Goal: Task Accomplishment & Management: Use online tool/utility

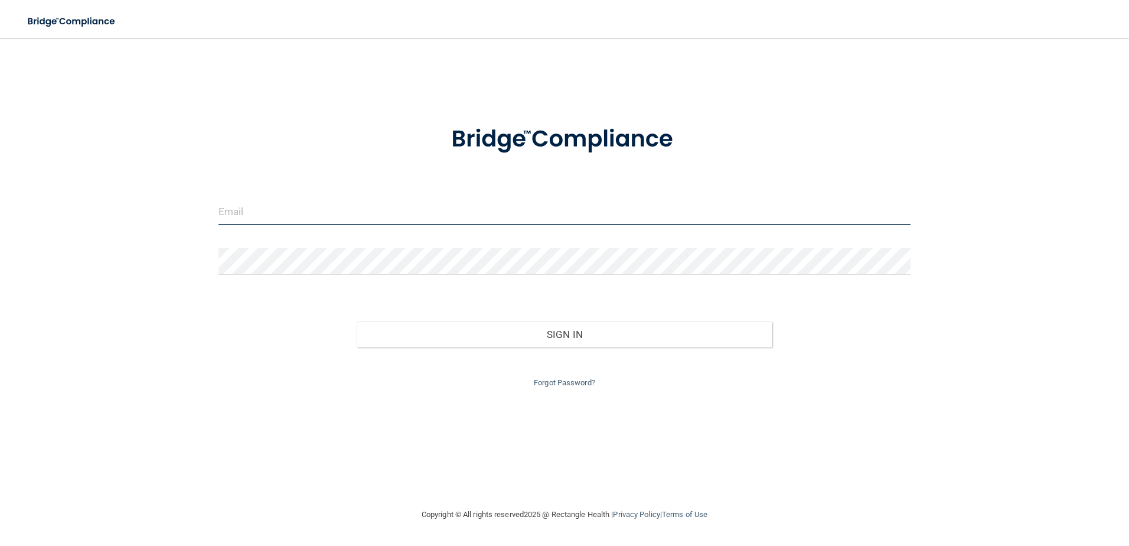
type input "[EMAIL_ADDRESS][DOMAIN_NAME]"
drag, startPoint x: 418, startPoint y: 214, endPoint x: 412, endPoint y: 217, distance: 6.1
click at [418, 214] on input "[EMAIL_ADDRESS][DOMAIN_NAME]" at bounding box center [565, 211] width 693 height 27
click at [219, 285] on form "[EMAIL_ADDRESS][DOMAIN_NAME] Invalid email/password. You don't have permission …" at bounding box center [565, 249] width 693 height 281
click at [397, 347] on div "Forgot Password?" at bounding box center [565, 368] width 711 height 43
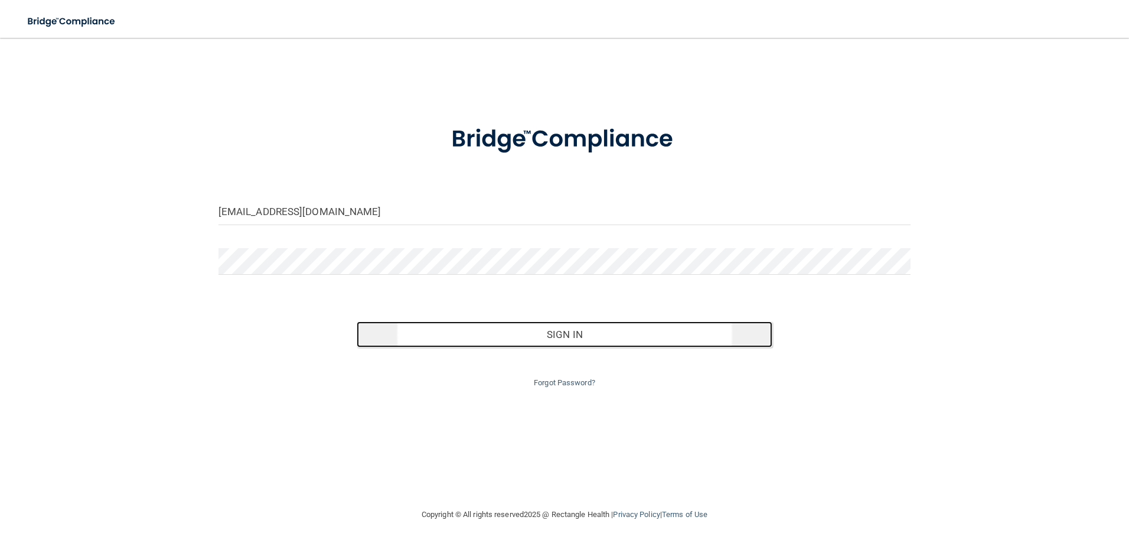
click at [399, 336] on button "Sign In" at bounding box center [565, 334] width 416 height 26
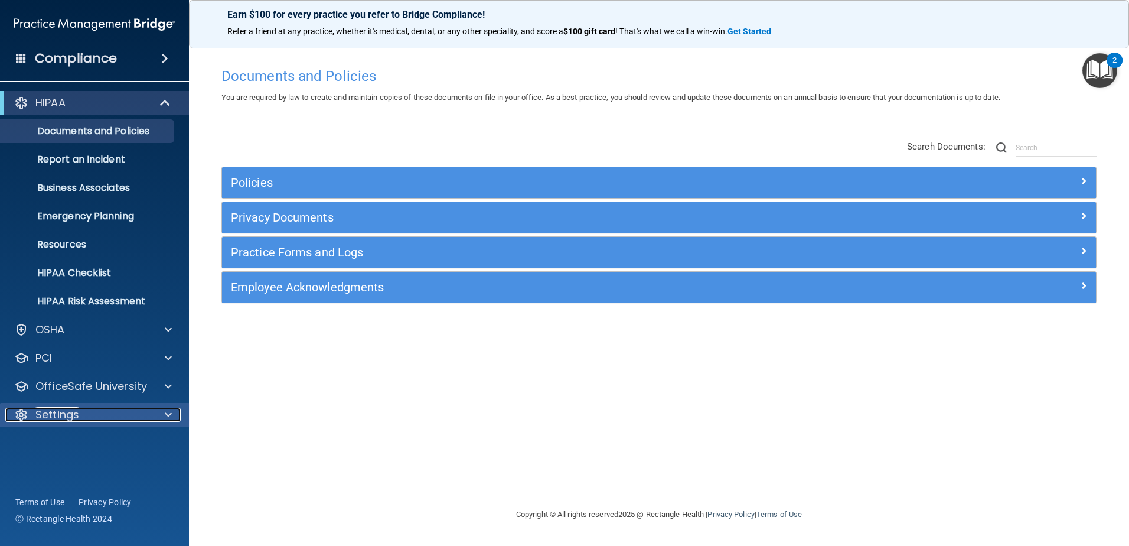
click at [80, 419] on div "Settings" at bounding box center [78, 415] width 146 height 14
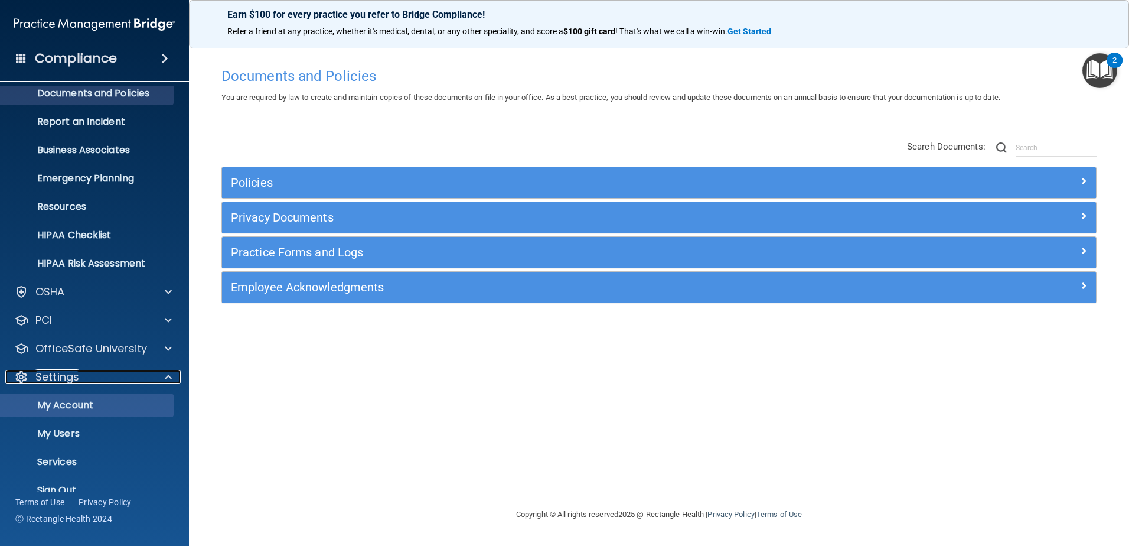
scroll to position [58, 0]
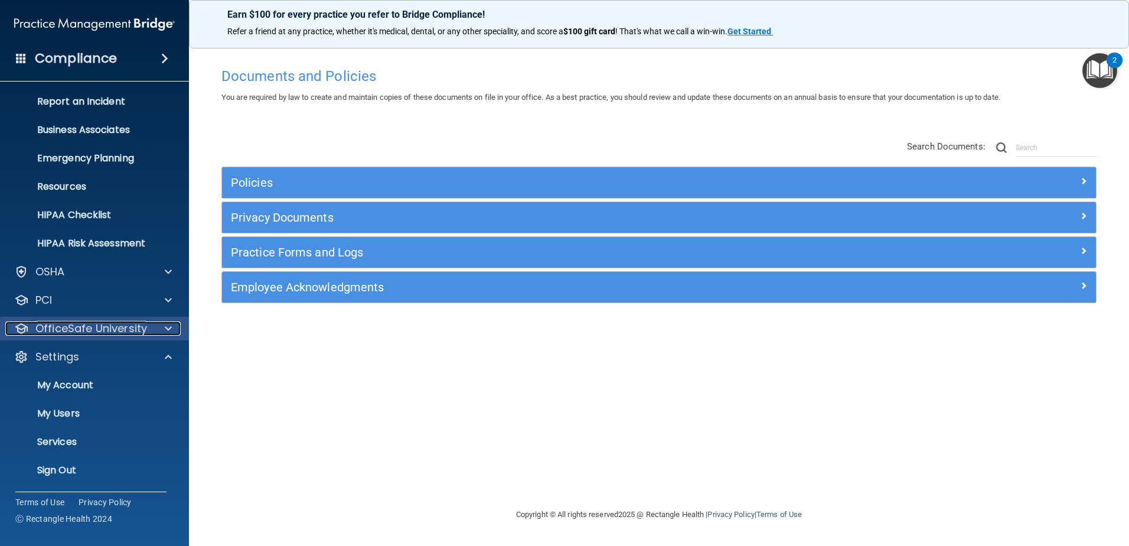
click at [88, 330] on p "OfficeSafe University" at bounding box center [91, 328] width 112 height 14
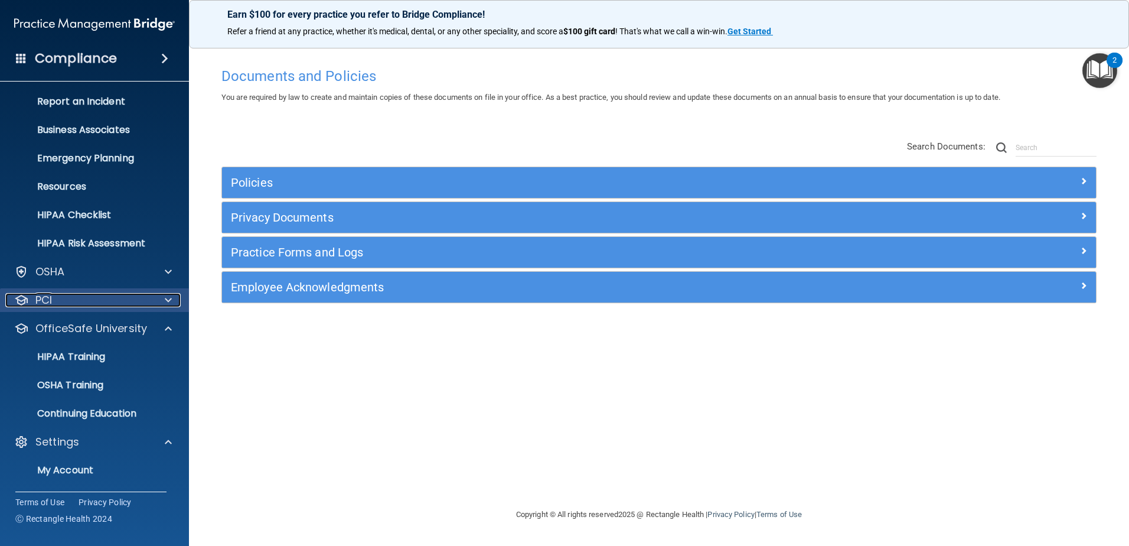
click at [72, 295] on div "PCI" at bounding box center [78, 300] width 146 height 14
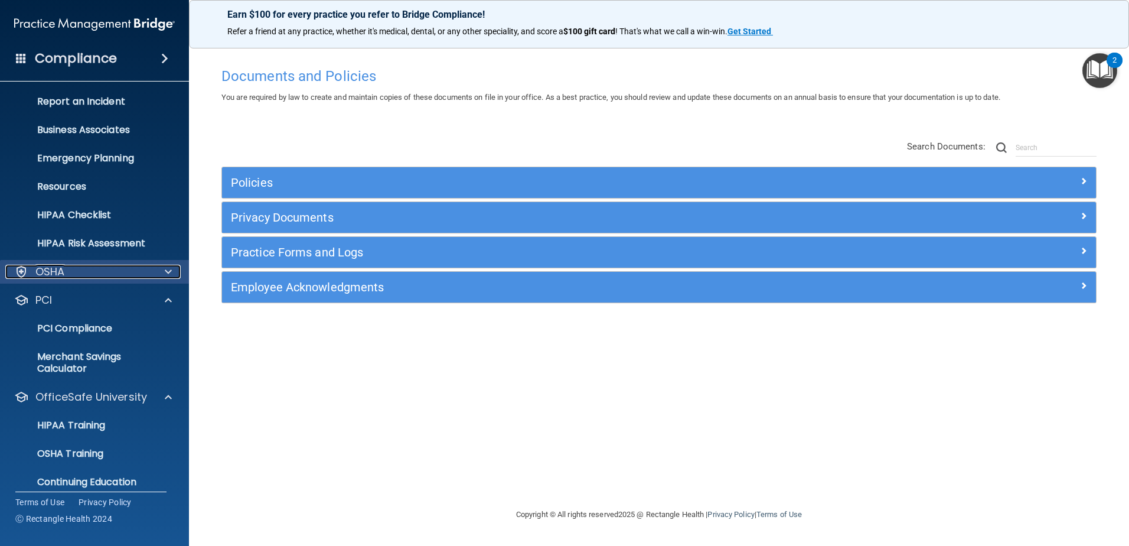
click at [77, 278] on div "OSHA" at bounding box center [78, 272] width 146 height 14
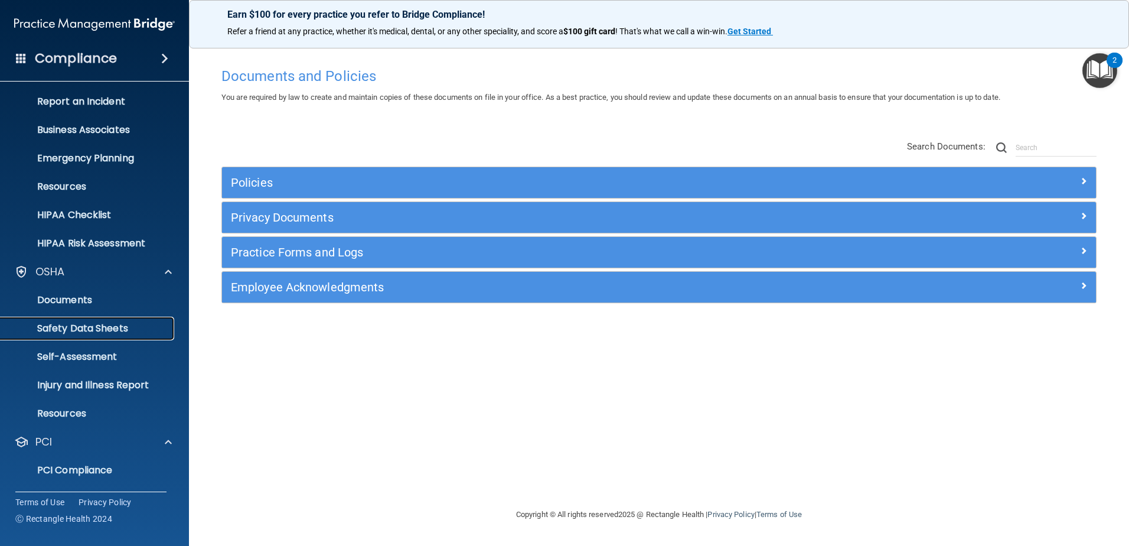
click at [84, 327] on p "Safety Data Sheets" at bounding box center [88, 329] width 161 height 12
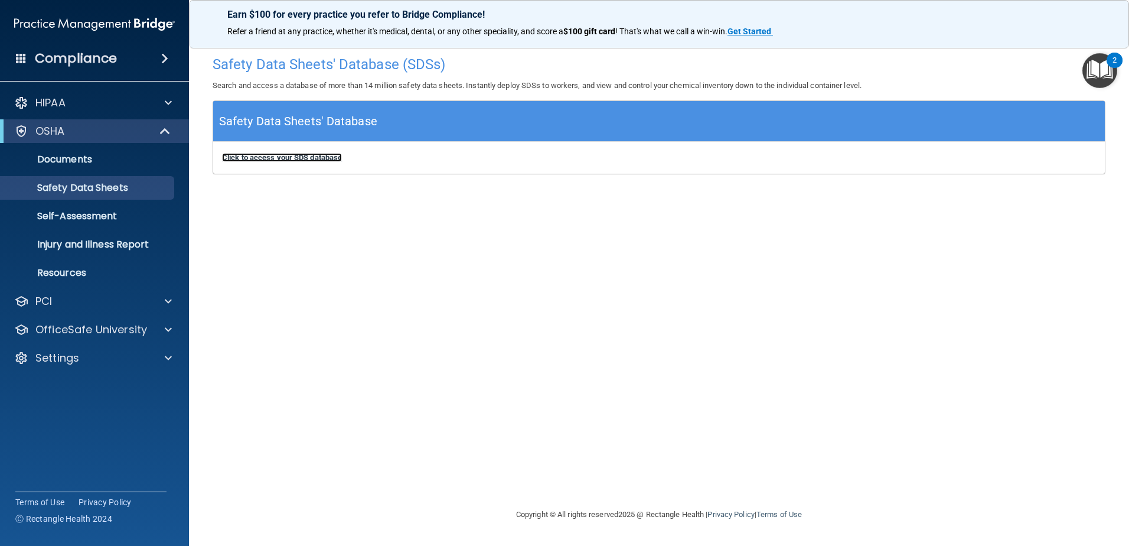
click at [255, 154] on b "Click to access your SDS database" at bounding box center [282, 157] width 120 height 9
